Goal: Check status: Check status

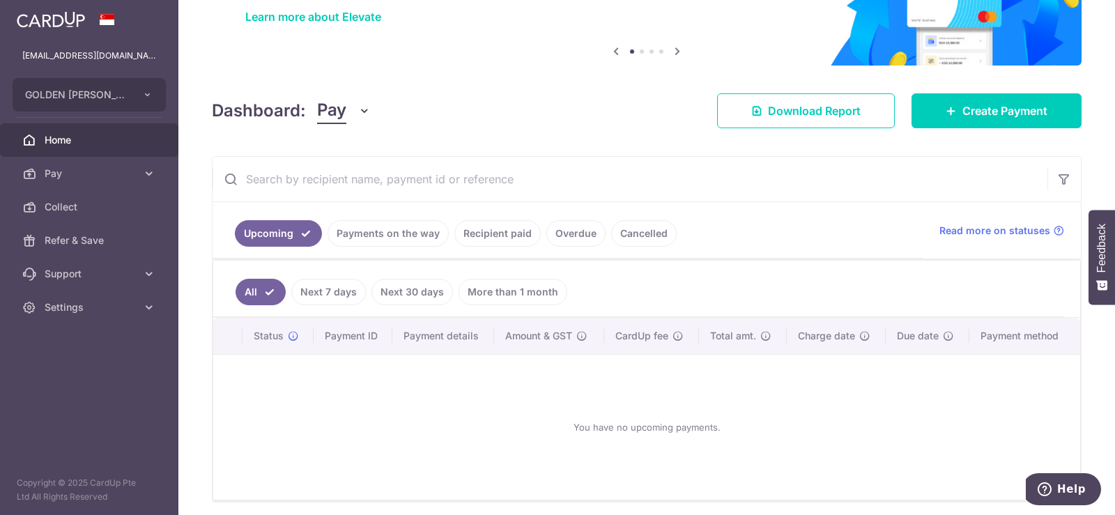
scroll to position [166, 0]
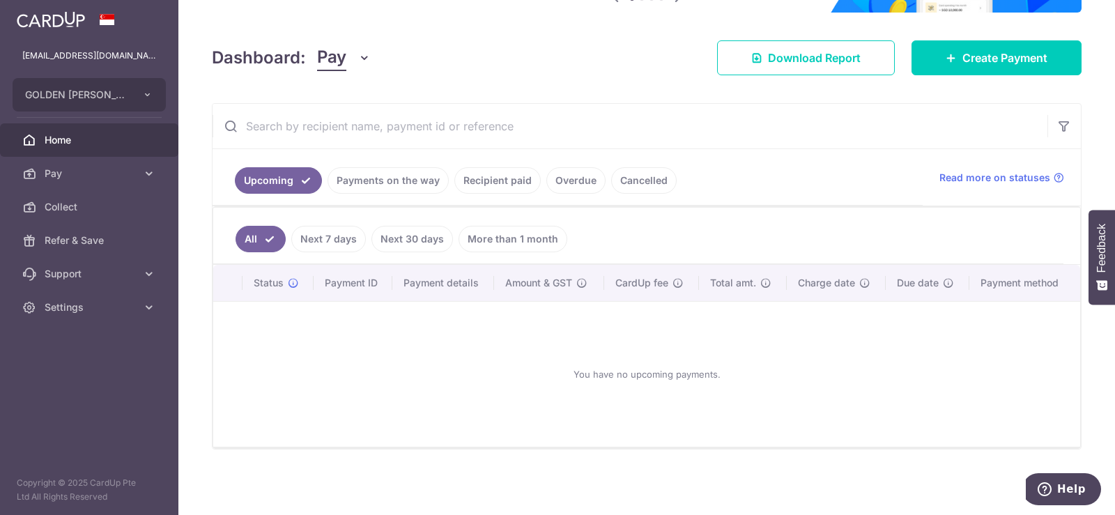
click at [408, 179] on link "Payments on the way" at bounding box center [388, 180] width 121 height 26
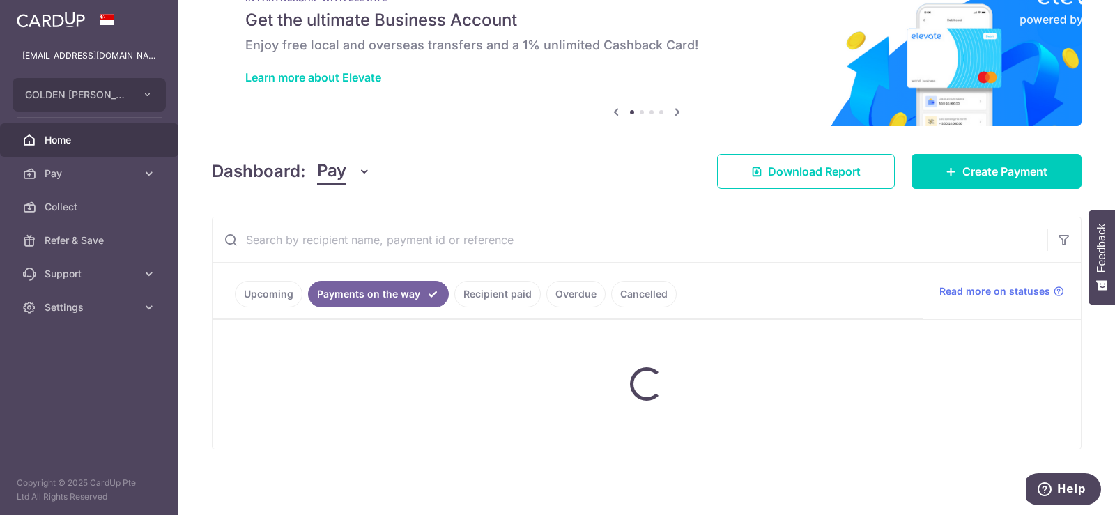
scroll to position [107, 0]
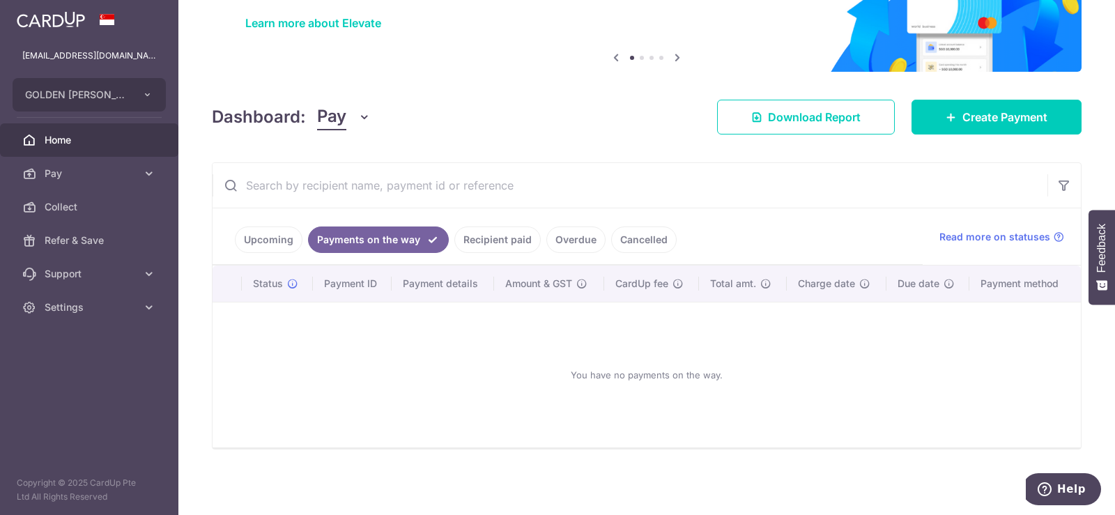
click at [645, 236] on link "Cancelled" at bounding box center [644, 240] width 66 height 26
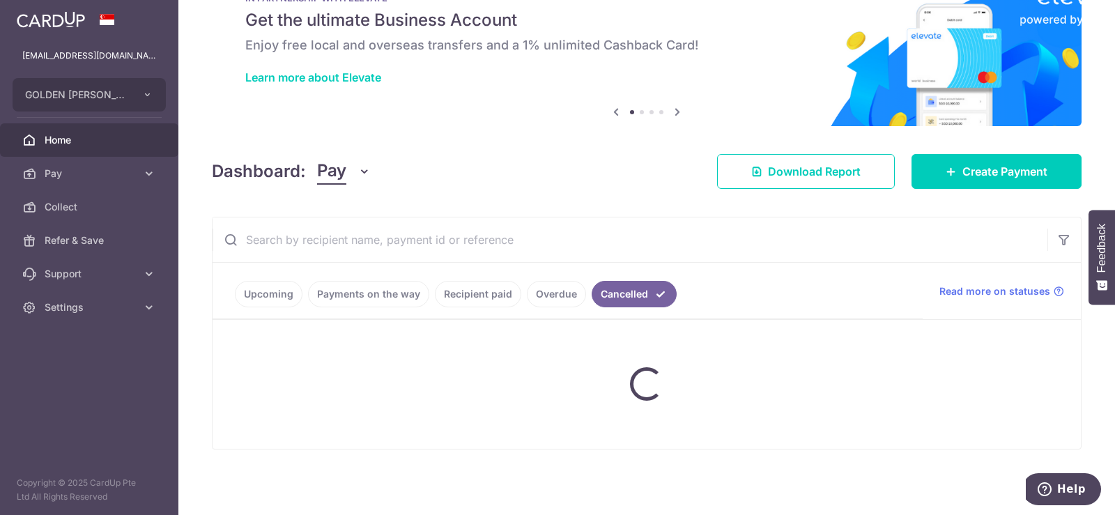
scroll to position [121, 0]
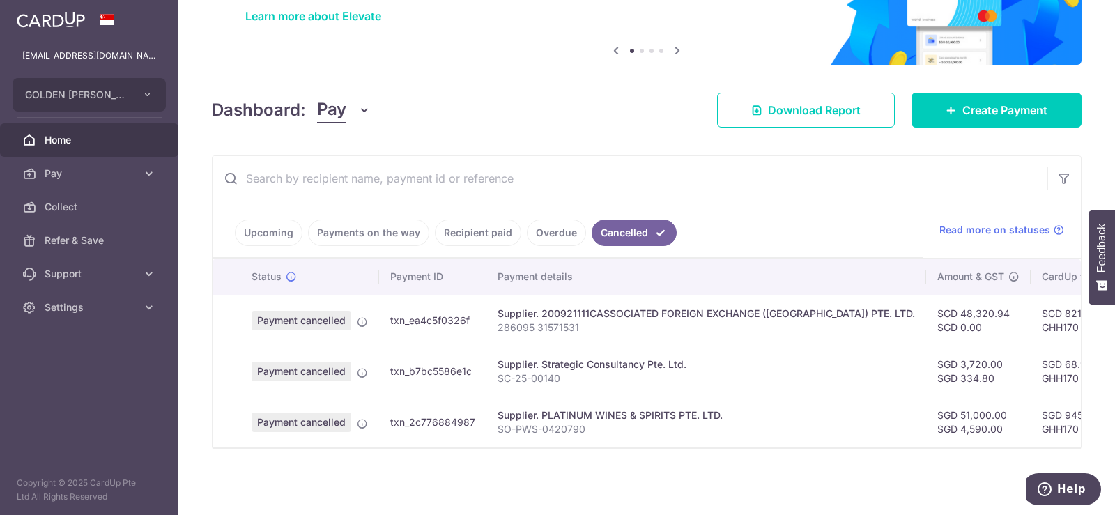
click at [547, 223] on link "Overdue" at bounding box center [556, 233] width 59 height 26
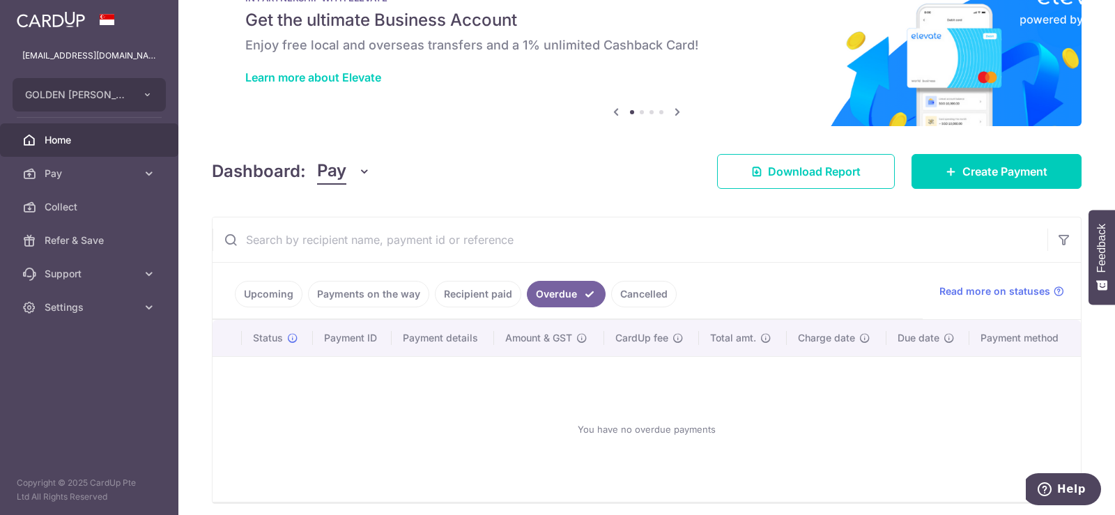
scroll to position [107, 0]
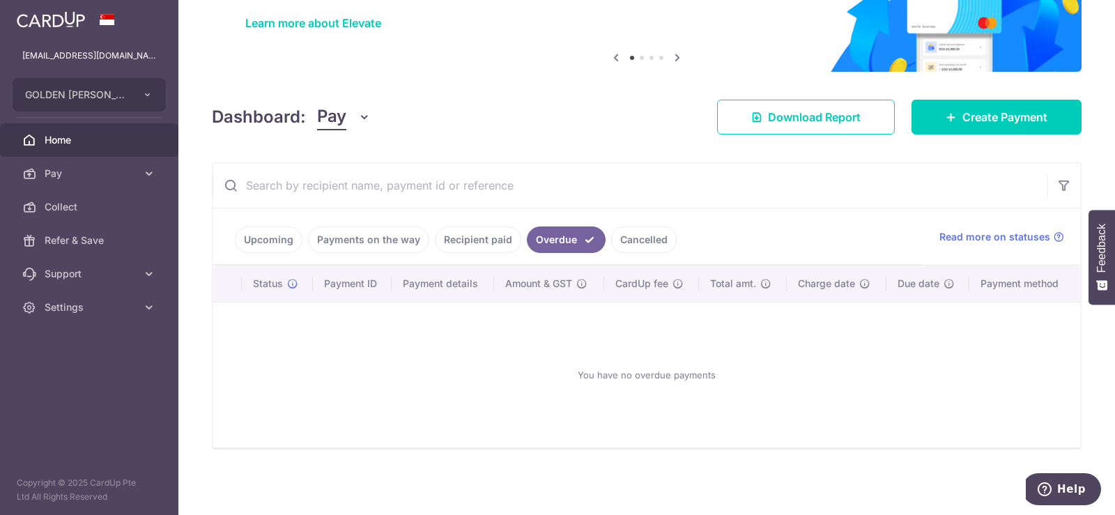
click at [646, 242] on link "Cancelled" at bounding box center [644, 240] width 66 height 26
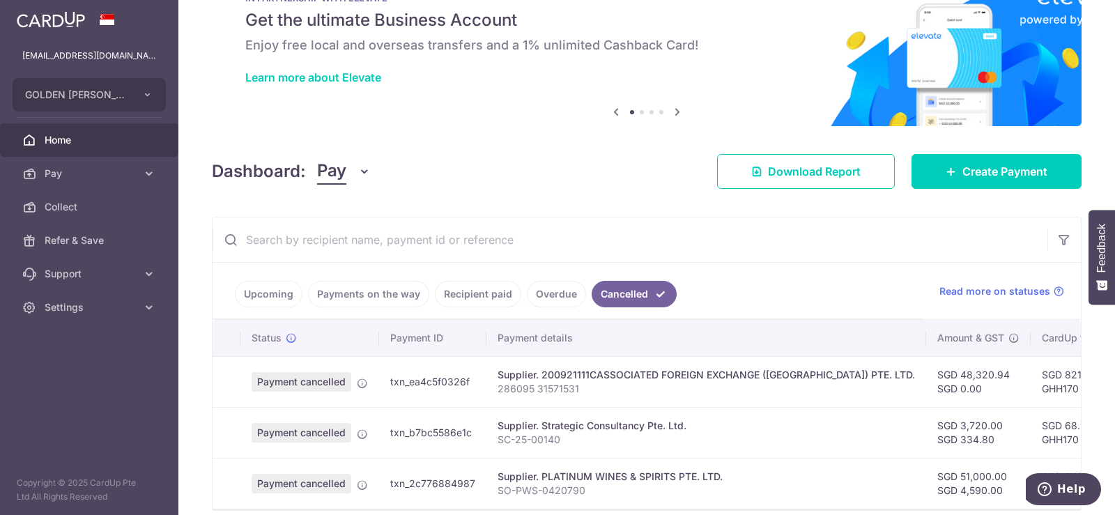
scroll to position [121, 0]
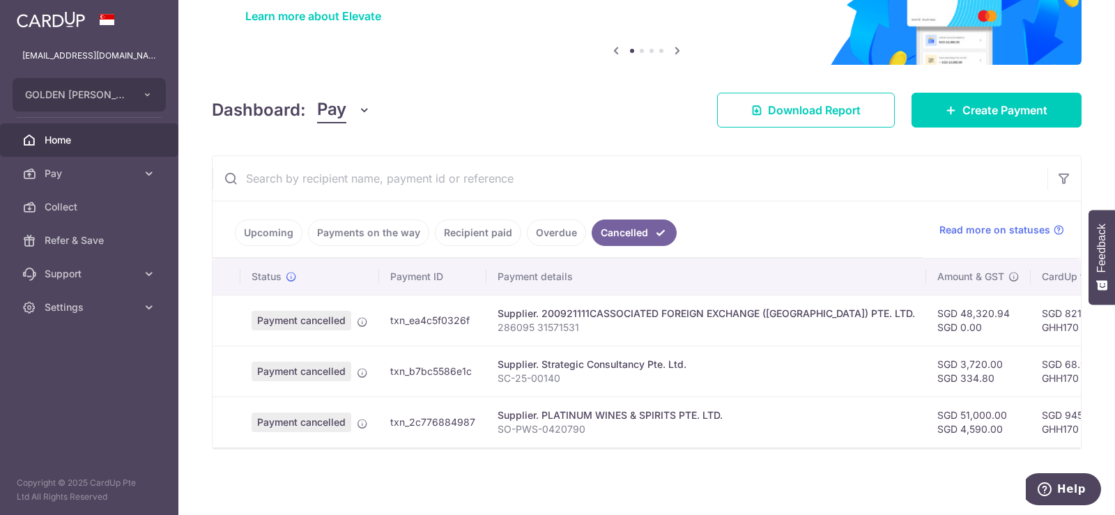
click at [554, 228] on link "Overdue" at bounding box center [556, 233] width 59 height 26
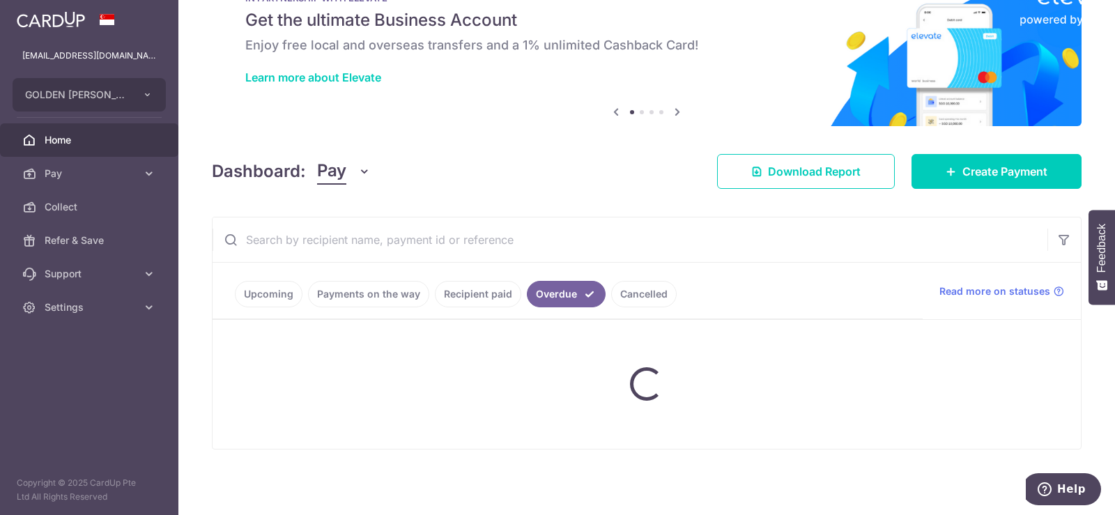
scroll to position [107, 0]
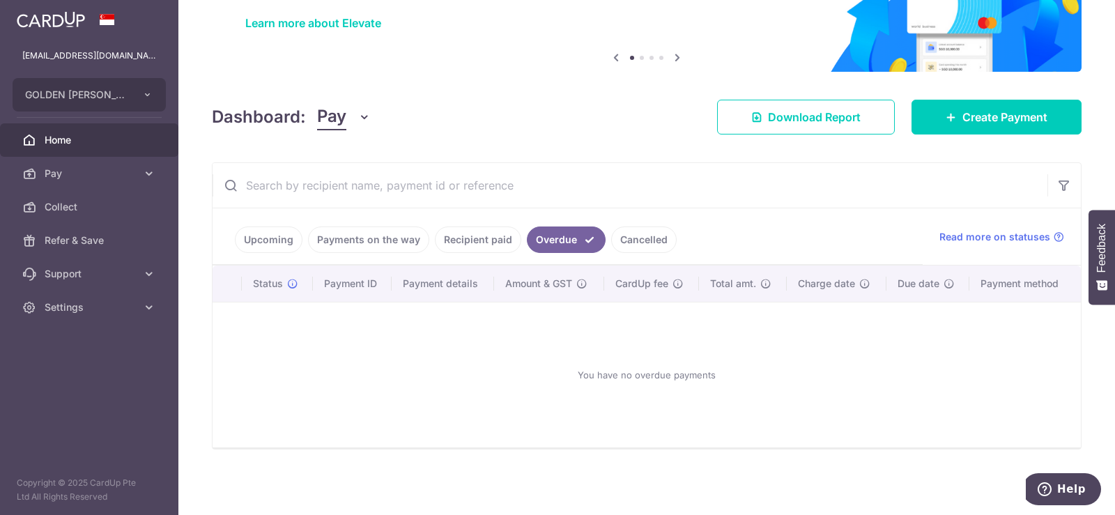
click at [266, 243] on link "Upcoming" at bounding box center [269, 240] width 68 height 26
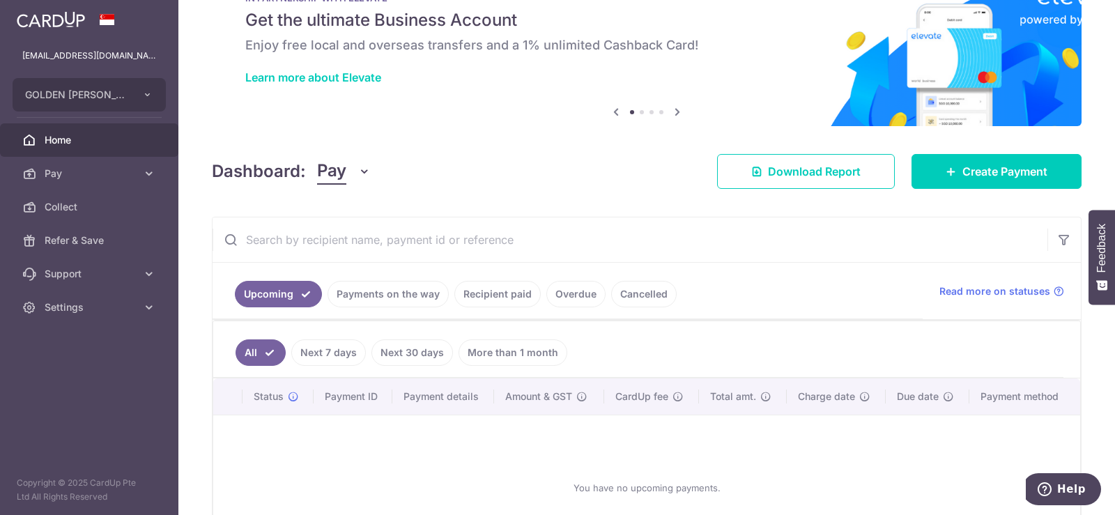
scroll to position [166, 0]
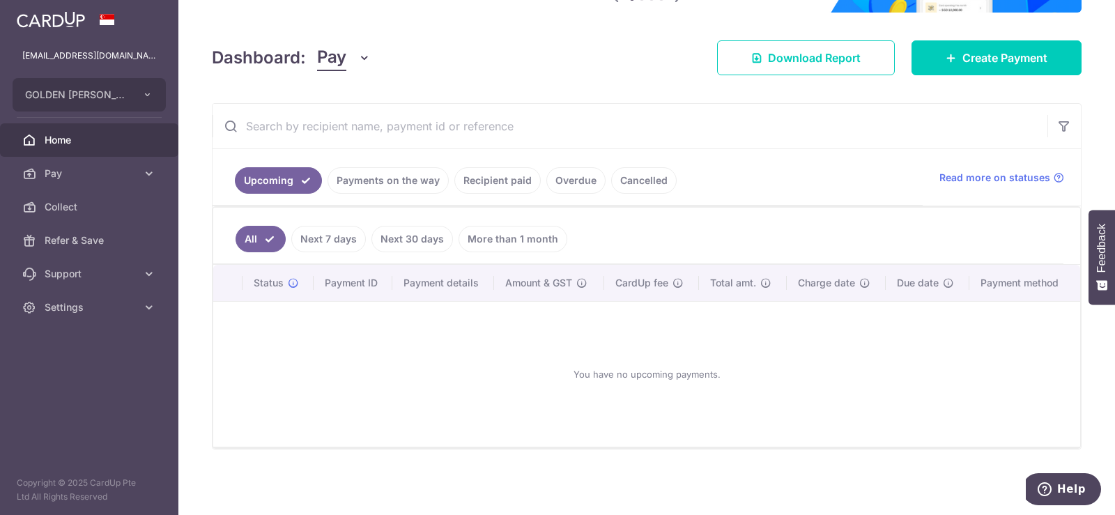
click at [374, 176] on link "Payments on the way" at bounding box center [388, 180] width 121 height 26
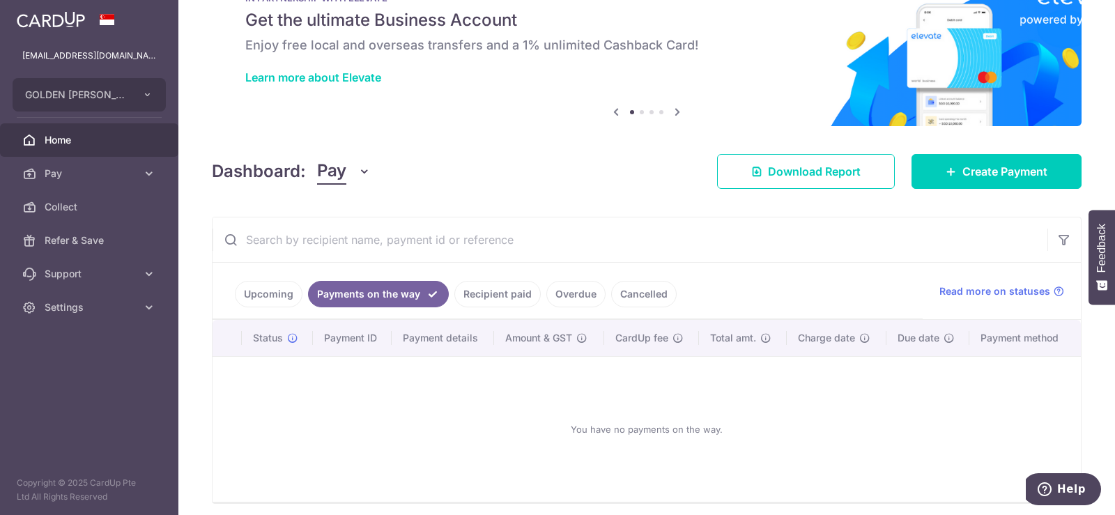
scroll to position [107, 0]
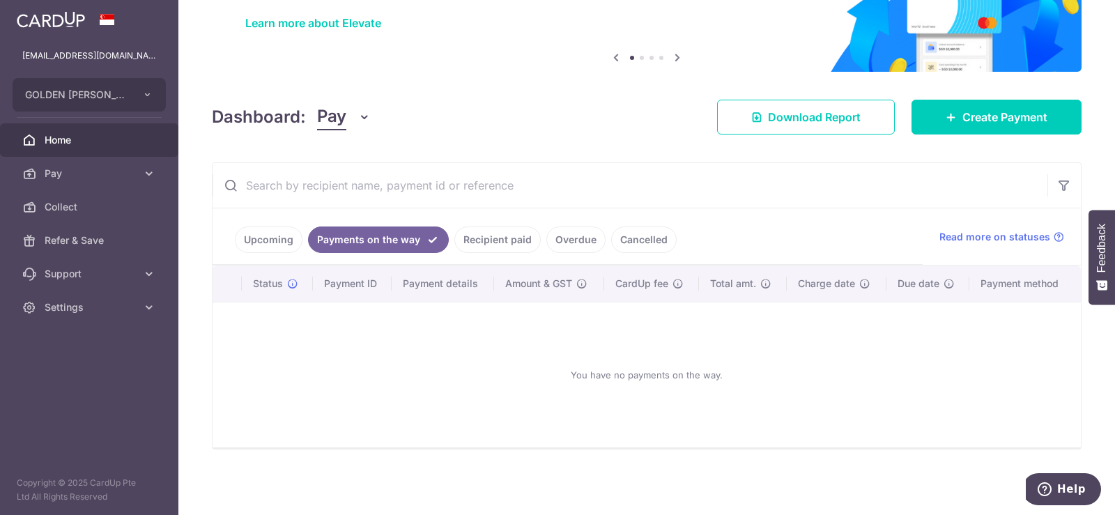
click at [505, 244] on link "Recipient paid" at bounding box center [498, 240] width 86 height 26
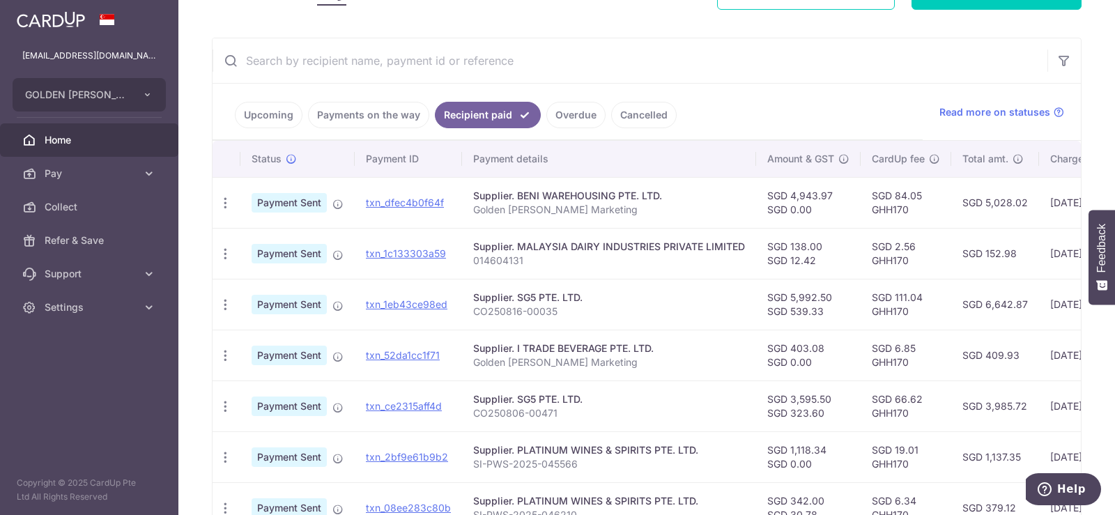
scroll to position [162, 0]
